Goal: Information Seeking & Learning: Learn about a topic

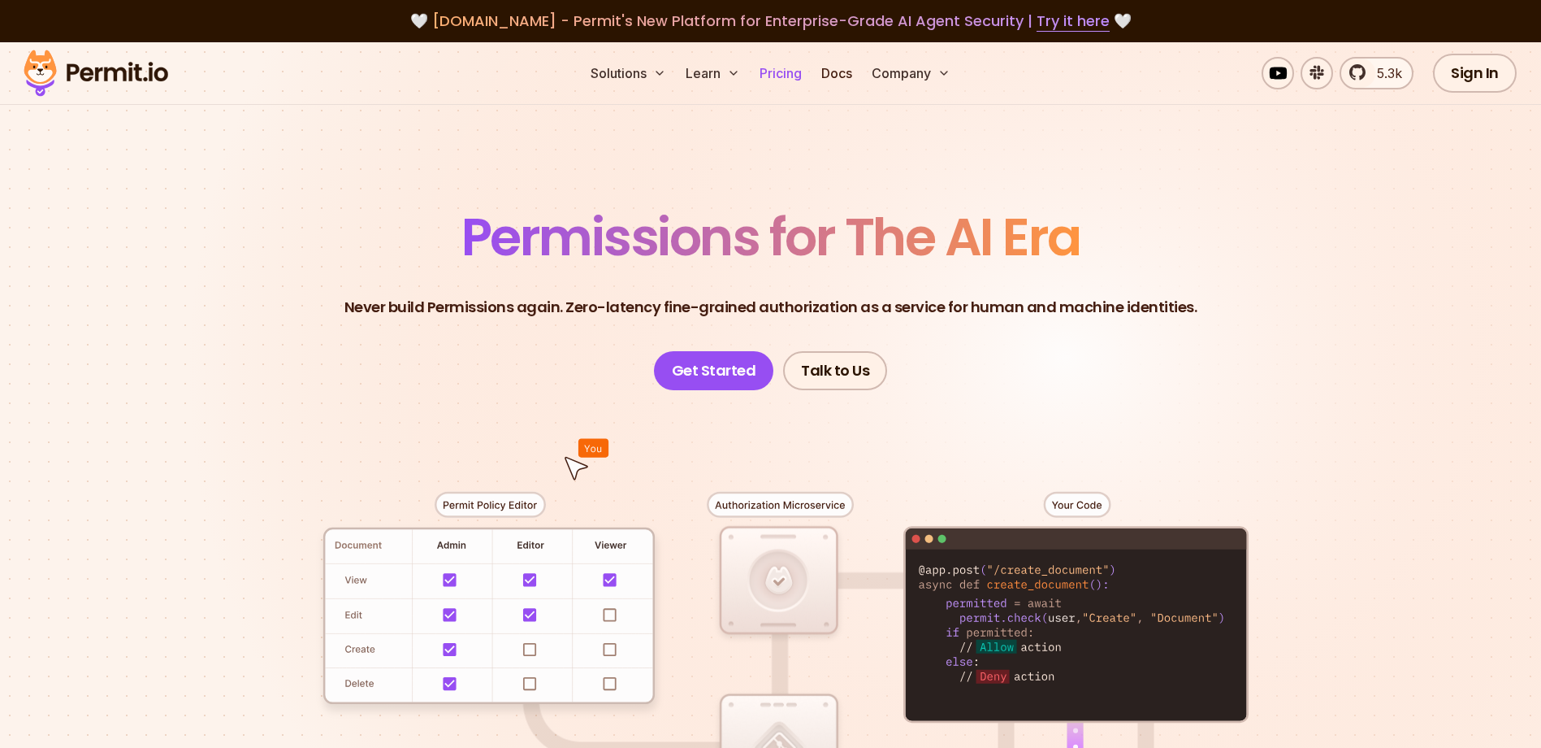
click at [764, 72] on link "Pricing" at bounding box center [780, 73] width 55 height 33
